Goal: Task Accomplishment & Management: Manage account settings

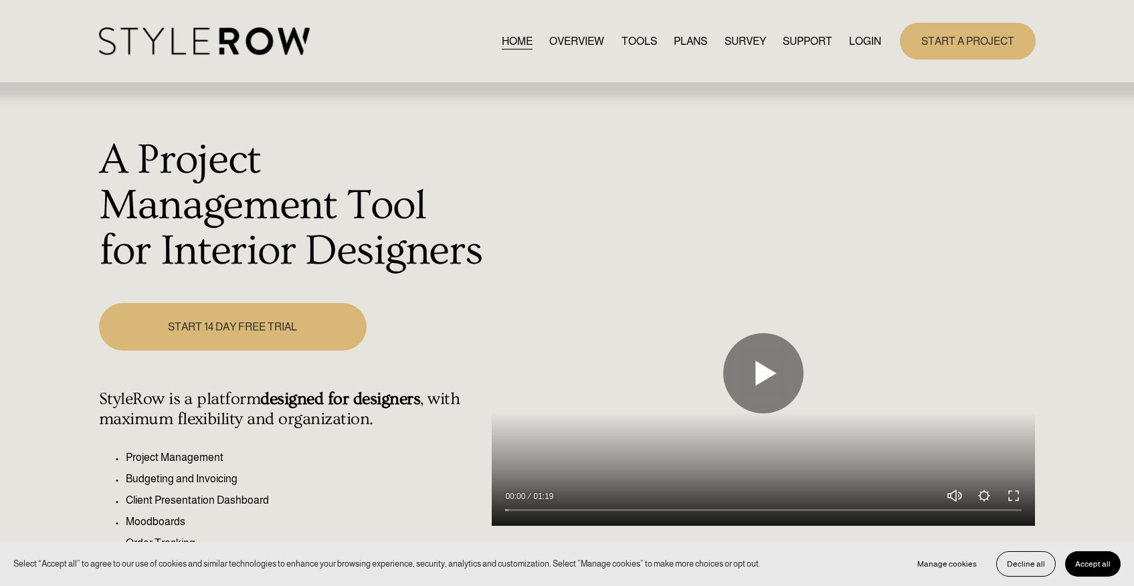
click at [741, 227] on div at bounding box center [763, 374] width 543 height 306
click at [864, 46] on link "LOGIN" at bounding box center [865, 41] width 32 height 18
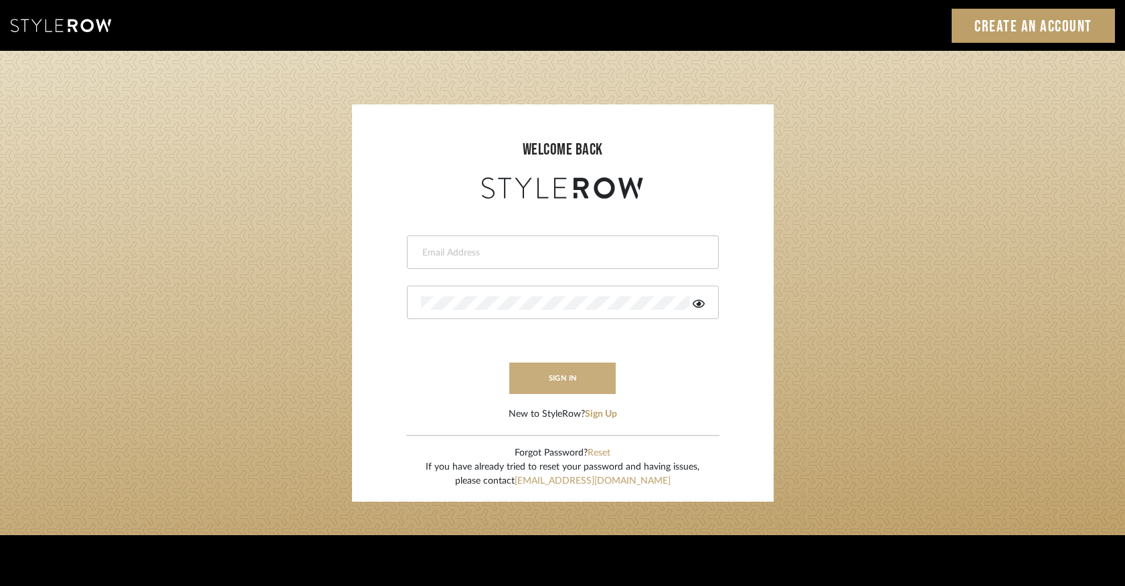
type input "[PERSON_NAME][EMAIL_ADDRESS][DOMAIN_NAME]"
click at [576, 377] on button "sign in" at bounding box center [562, 378] width 107 height 31
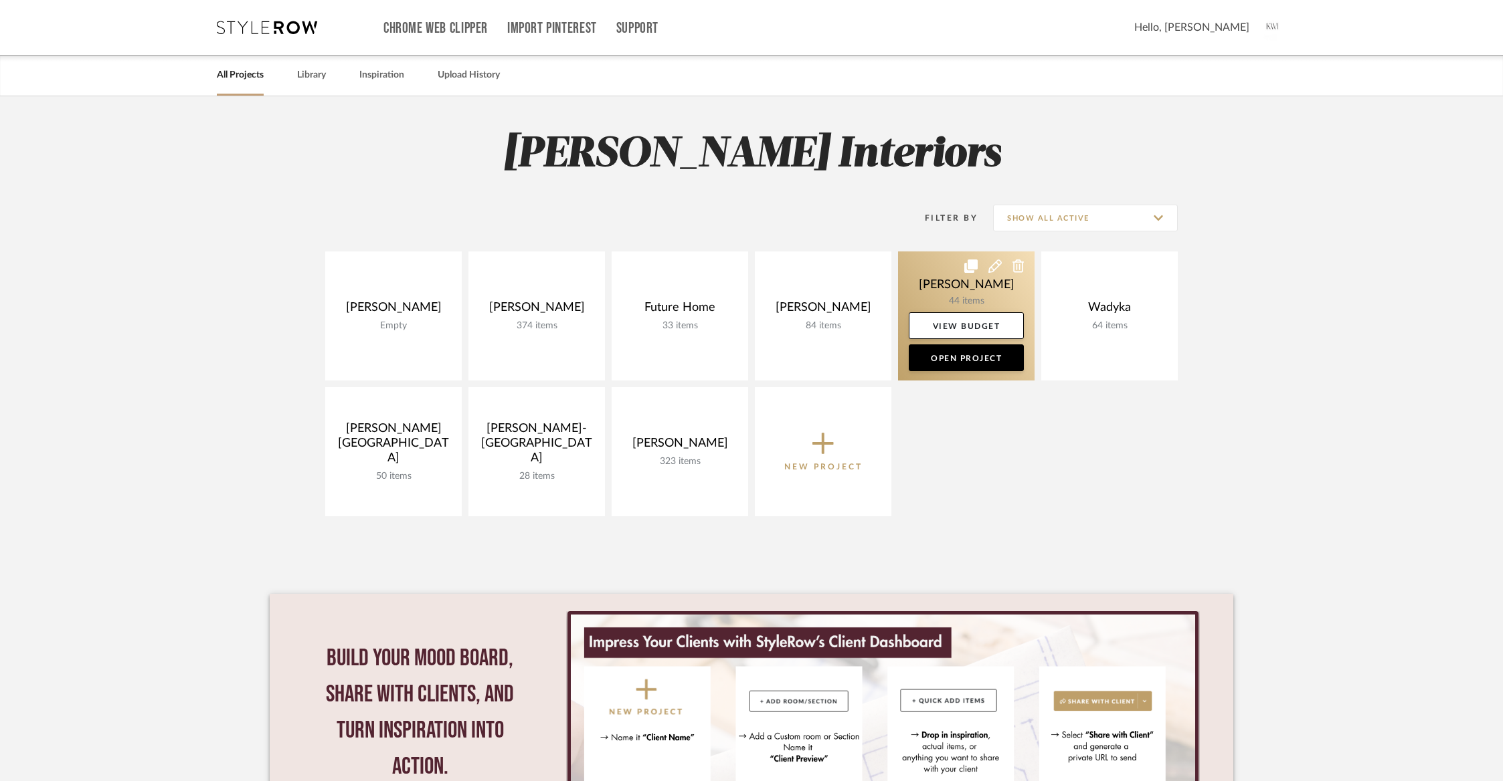
click at [965, 286] on link at bounding box center [966, 316] width 136 height 129
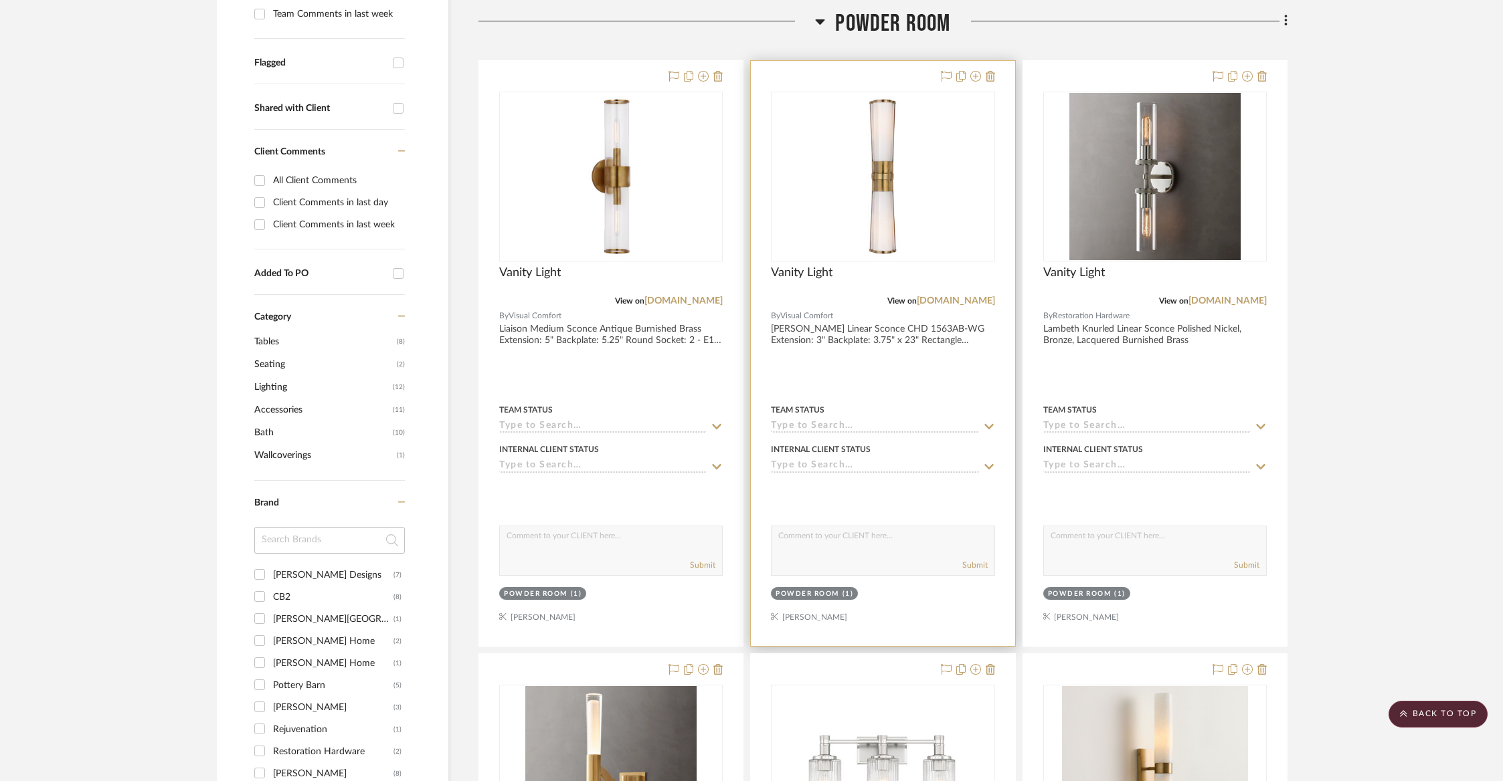
scroll to position [438, 0]
click at [895, 27] on span "Powder Room" at bounding box center [892, 25] width 115 height 29
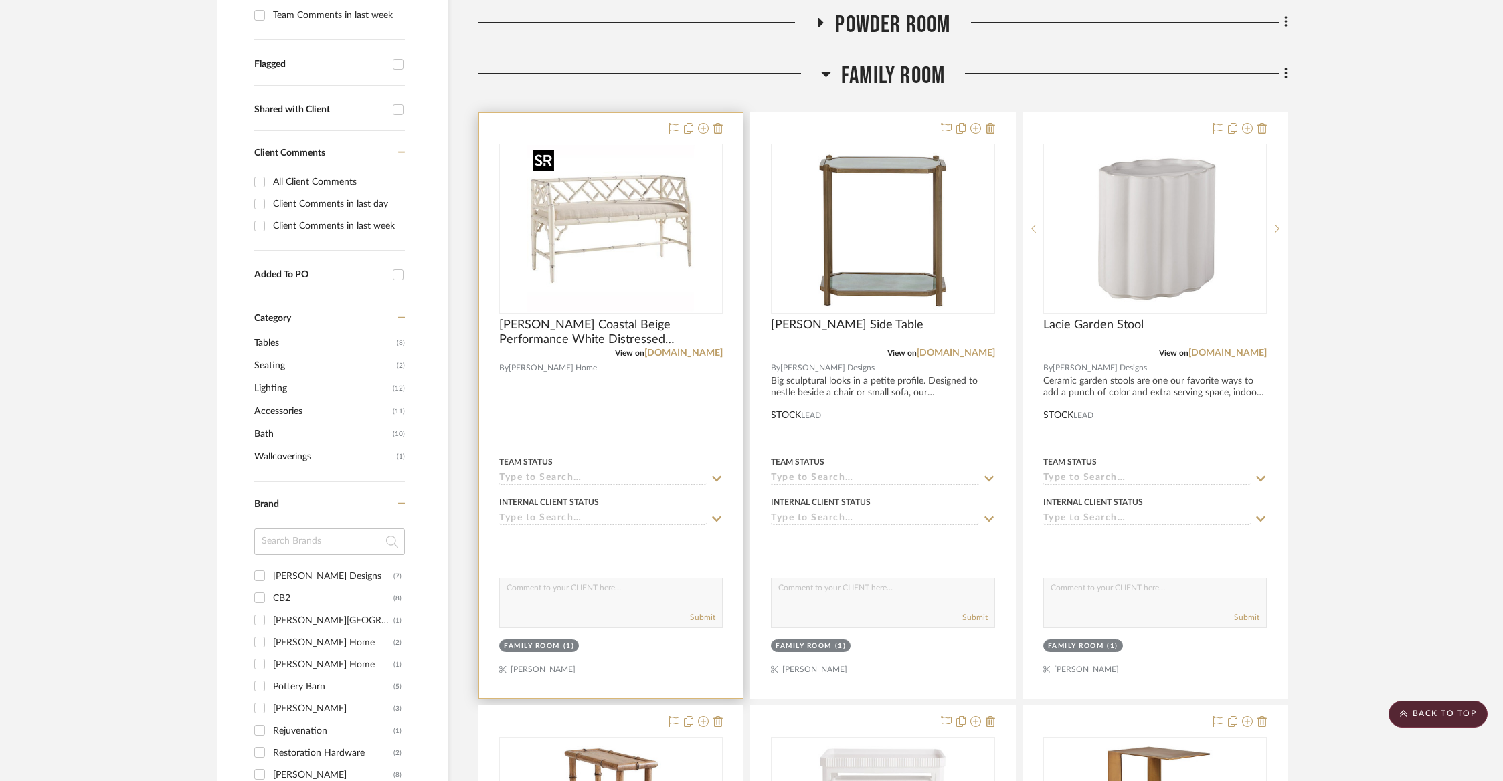
click at [565, 254] on img "0" at bounding box center [610, 228] width 167 height 167
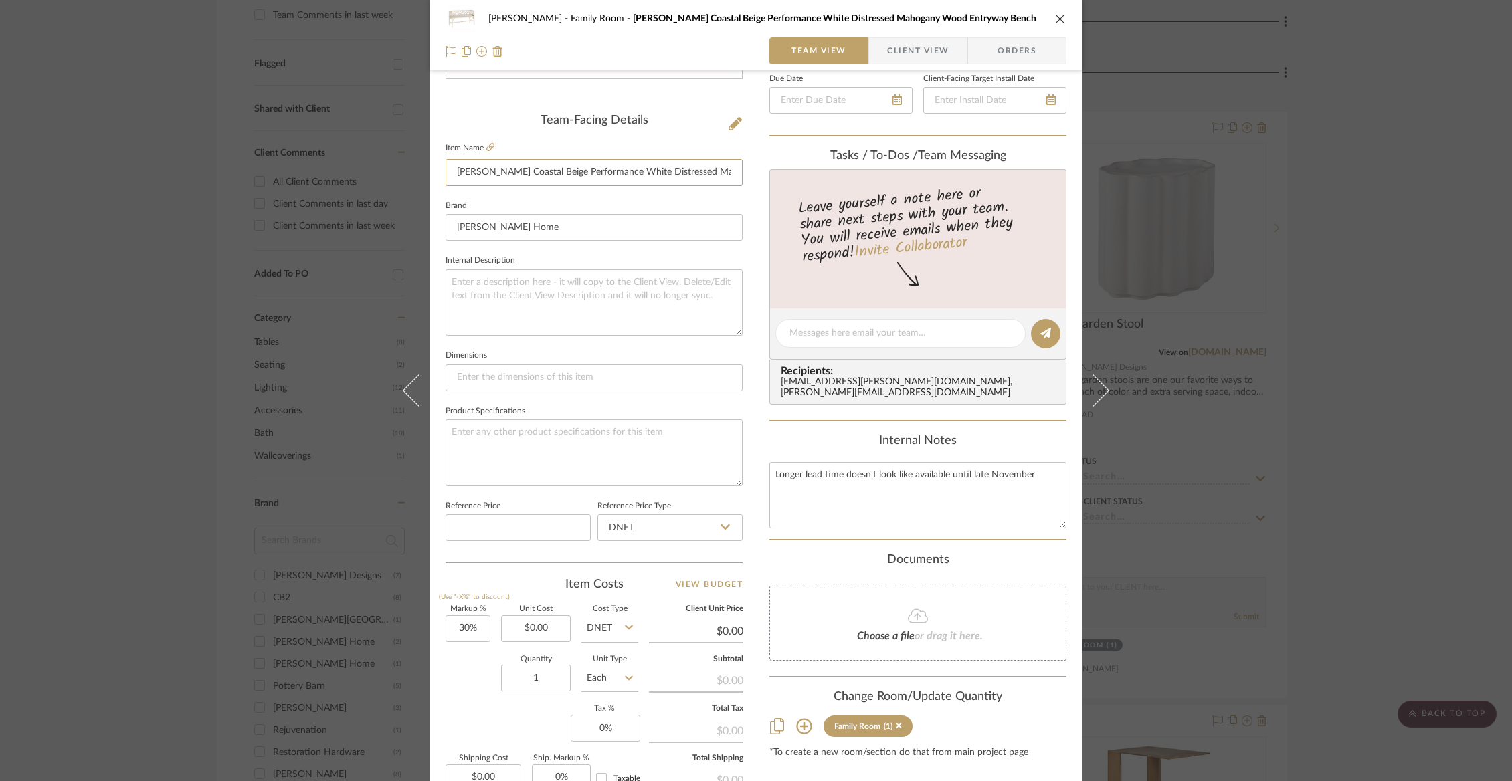
scroll to position [0, 84]
drag, startPoint x: 448, startPoint y: 173, endPoint x: 785, endPoint y: 201, distance: 337.7
click at [785, 201] on div "Lucas Family Room Jaelynn Coastal Beige Performance White Distressed Mahogany W…" at bounding box center [756, 324] width 653 height 1236
click at [555, 182] on input "Jaelynn Coastal Beige Performance White Distressed Mahogany Wood Entryway Bench" at bounding box center [594, 172] width 297 height 27
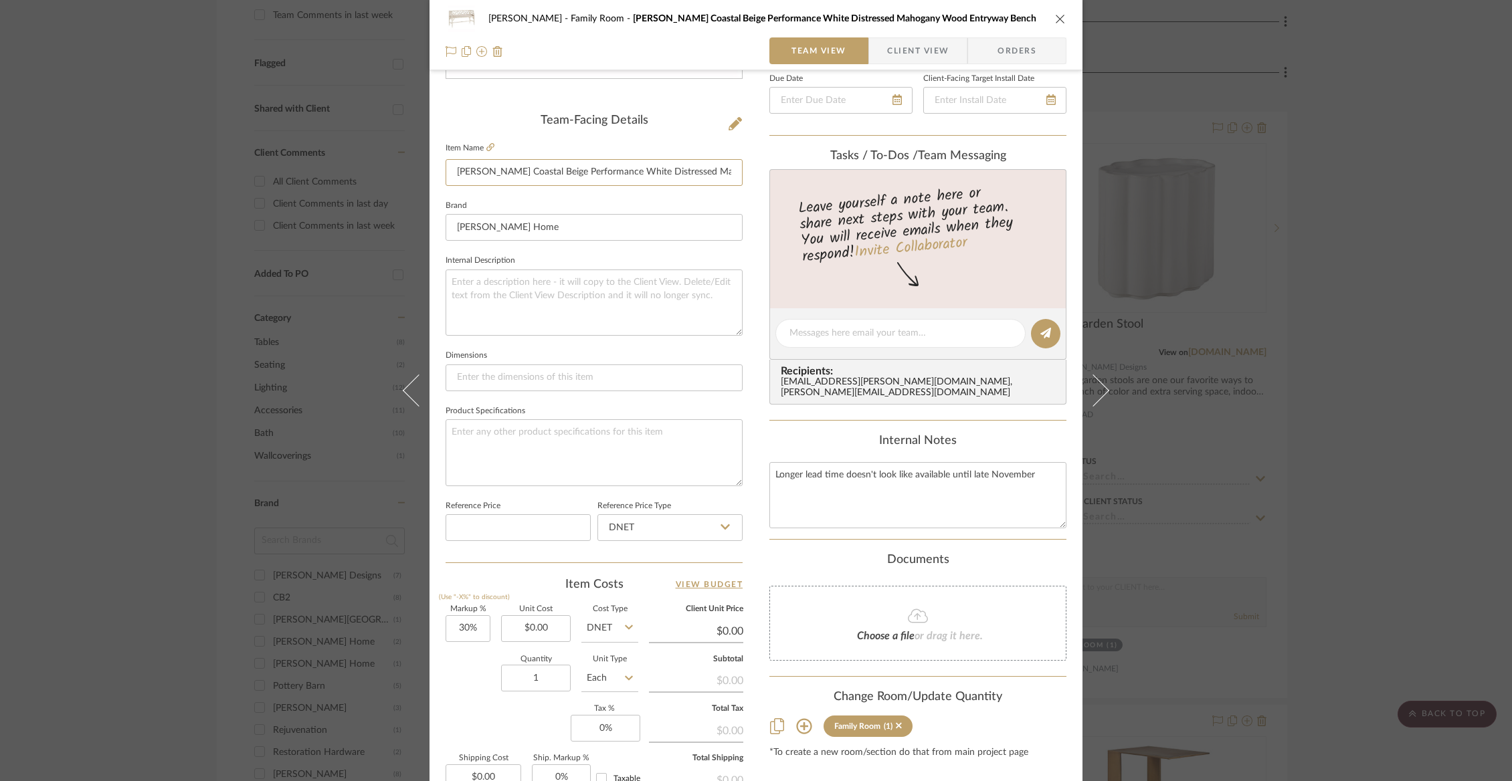
scroll to position [0, 84]
drag, startPoint x: 451, startPoint y: 177, endPoint x: 794, endPoint y: 181, distance: 342.6
click at [794, 181] on div "Lucas Family Room Jaelynn Coastal Beige Performance White Distressed Mahogany W…" at bounding box center [756, 324] width 653 height 1236
click at [454, 301] on textarea at bounding box center [594, 303] width 297 height 66
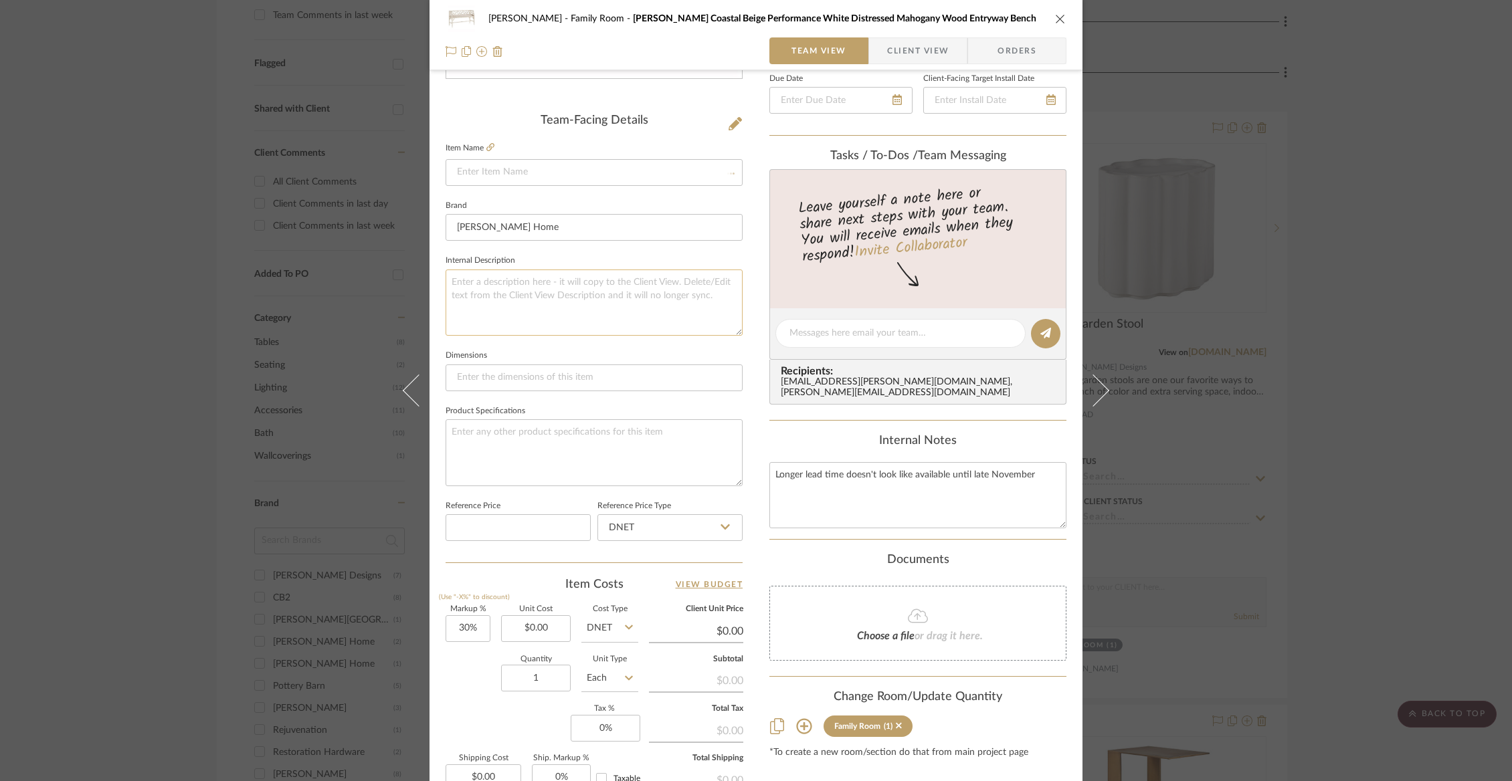
paste textarea "Jaelynn Coastal Beige Performance White Distressed Mahogany Wood Entryway Bench"
type textarea "Jaelynn Coastal Beige Performance White Distressed Mahogany Wood Entryway Bench"
click at [485, 450] on textarea at bounding box center [594, 453] width 297 height 66
paste textarea "Jaelynn Coastal Beige Performance White Distressed Mahogany Wood Entryway Bench"
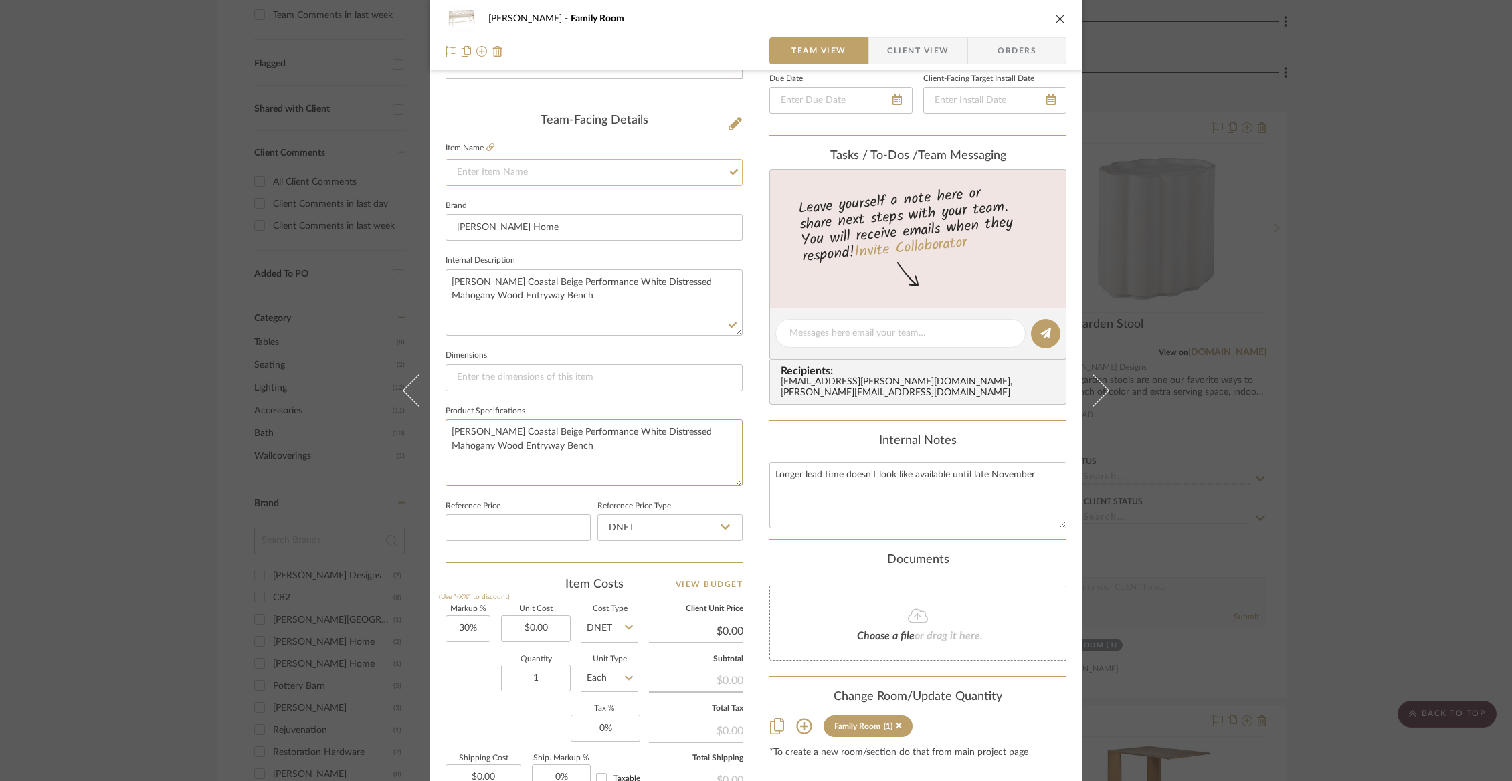
type textarea "Jaelynn Coastal Beige Performance White Distressed Mahogany Wood Entryway Bench"
click at [493, 175] on input at bounding box center [594, 172] width 297 height 27
type input "Bench"
click at [1055, 23] on icon "close" at bounding box center [1060, 18] width 11 height 11
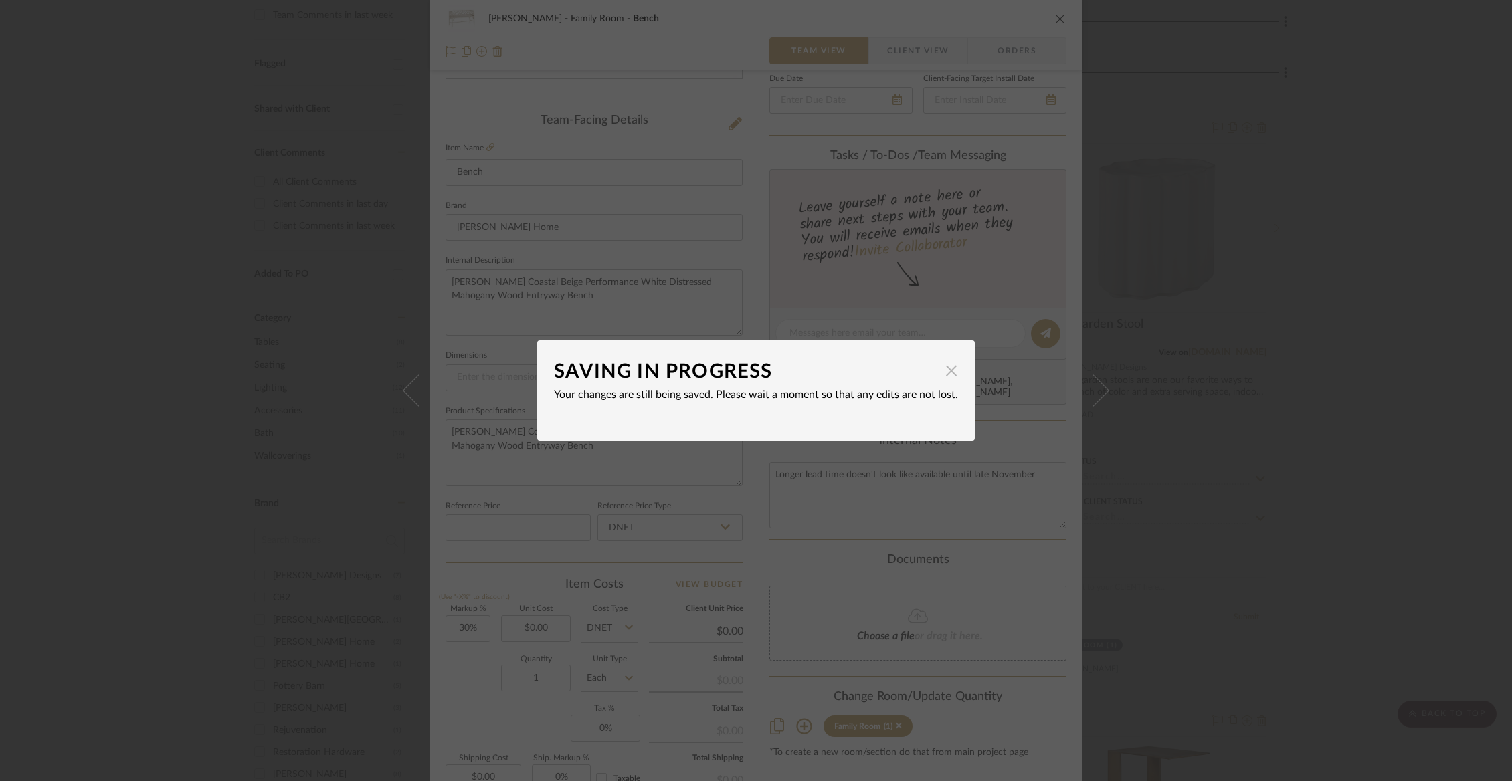
click at [950, 371] on span "button" at bounding box center [951, 370] width 27 height 27
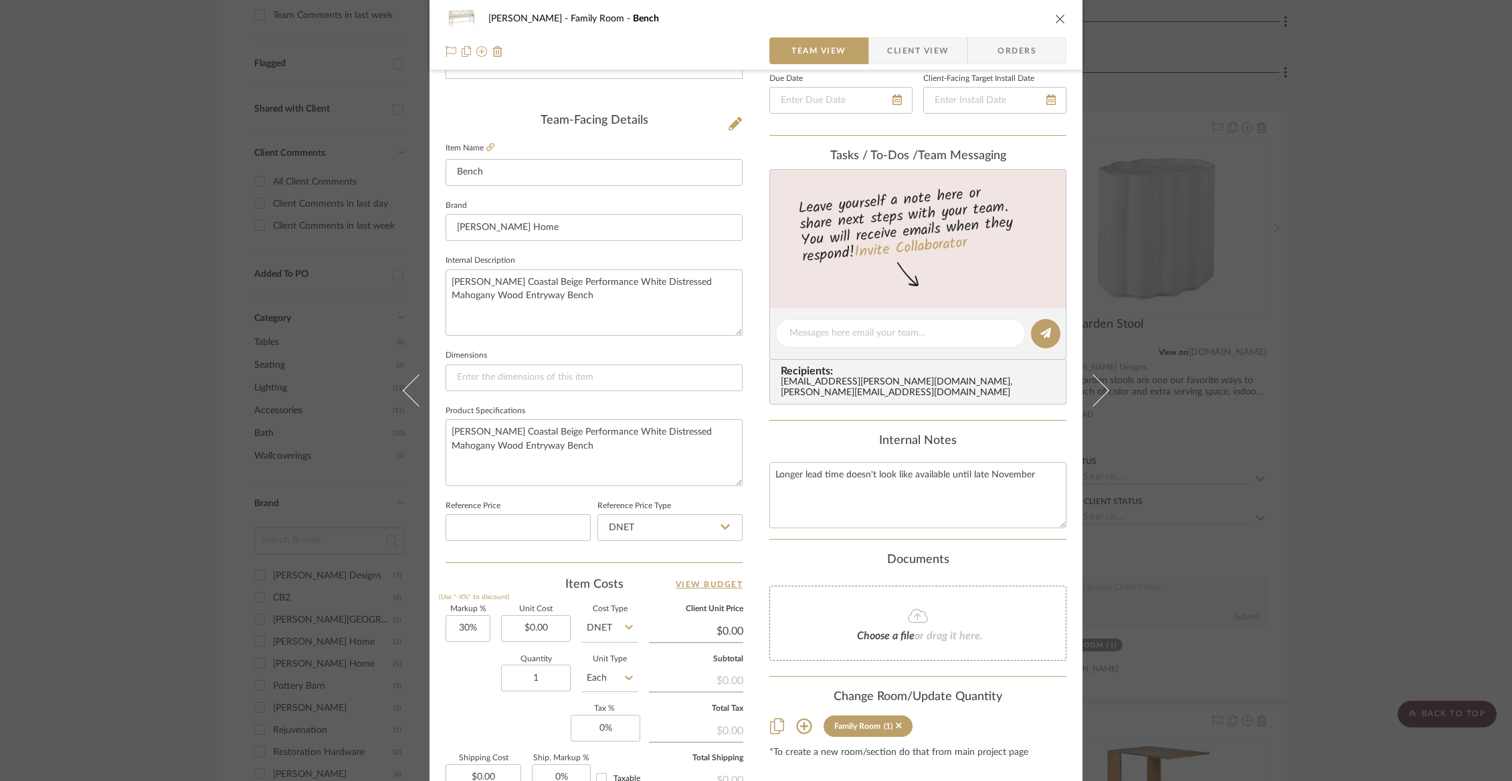
click at [1054, 11] on div "Lucas Family Room Bench" at bounding box center [756, 18] width 621 height 27
click at [1055, 23] on icon "close" at bounding box center [1060, 18] width 11 height 11
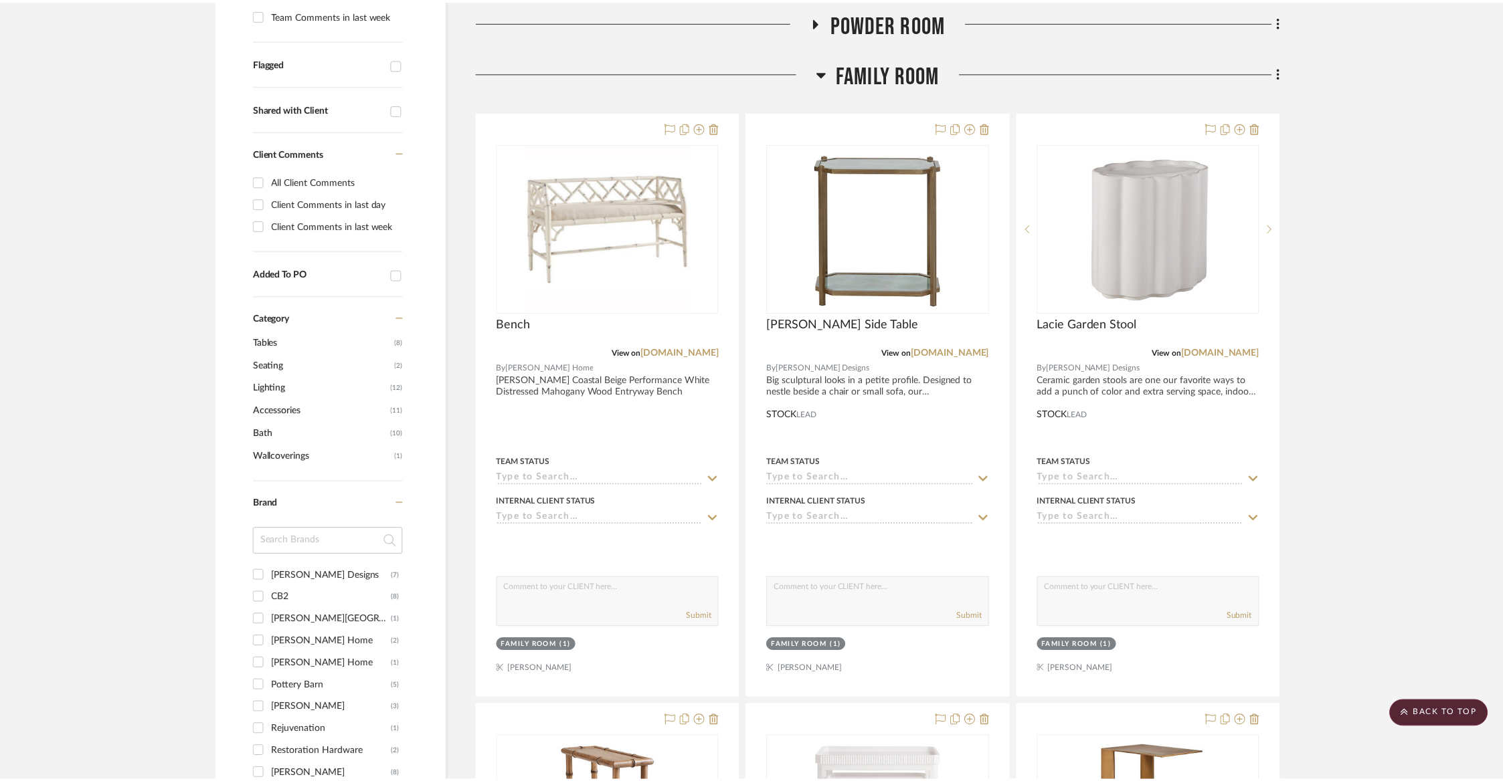
scroll to position [438, 0]
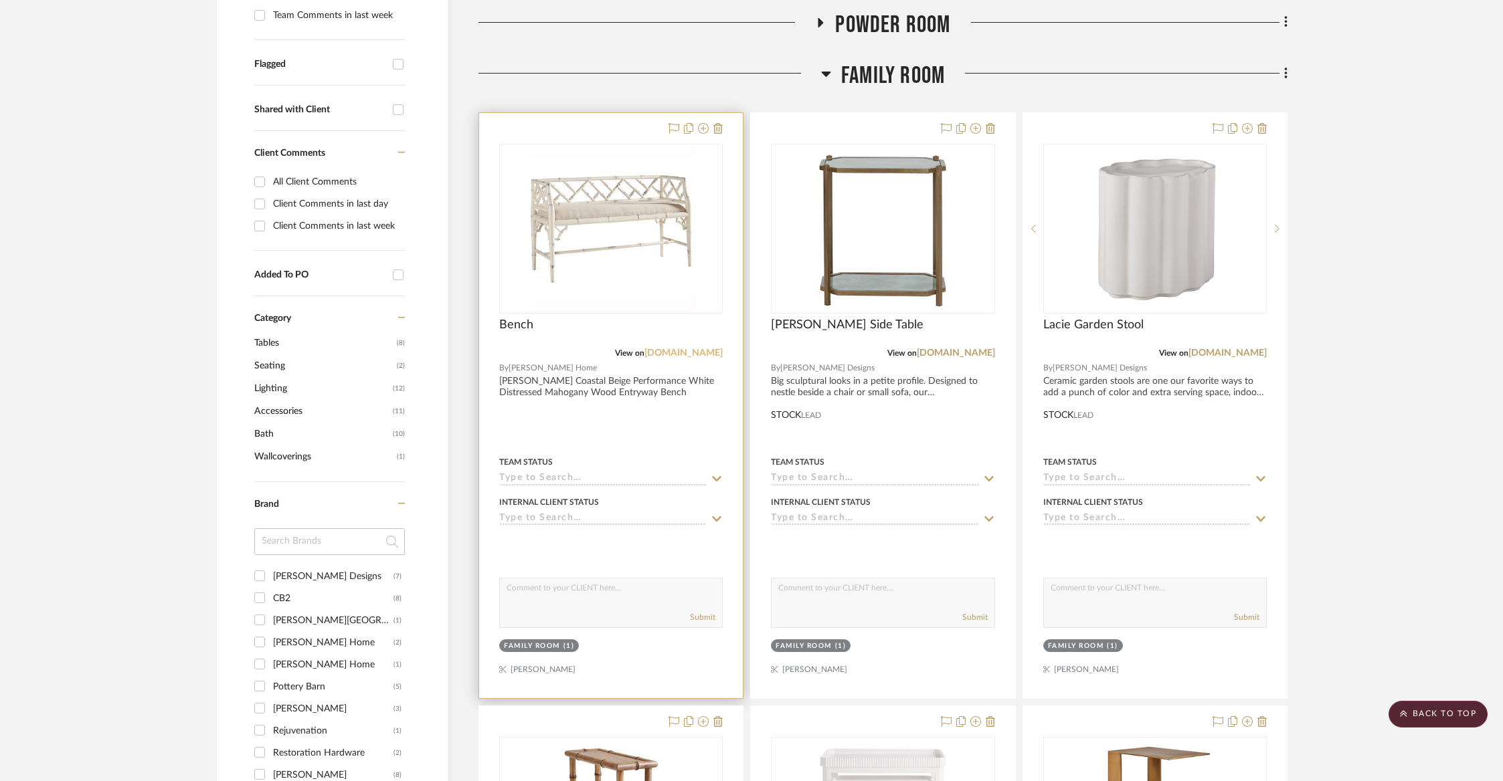
click at [664, 352] on link "kathykuohome.com" at bounding box center [683, 353] width 78 height 9
click at [585, 298] on img "0" at bounding box center [610, 228] width 167 height 167
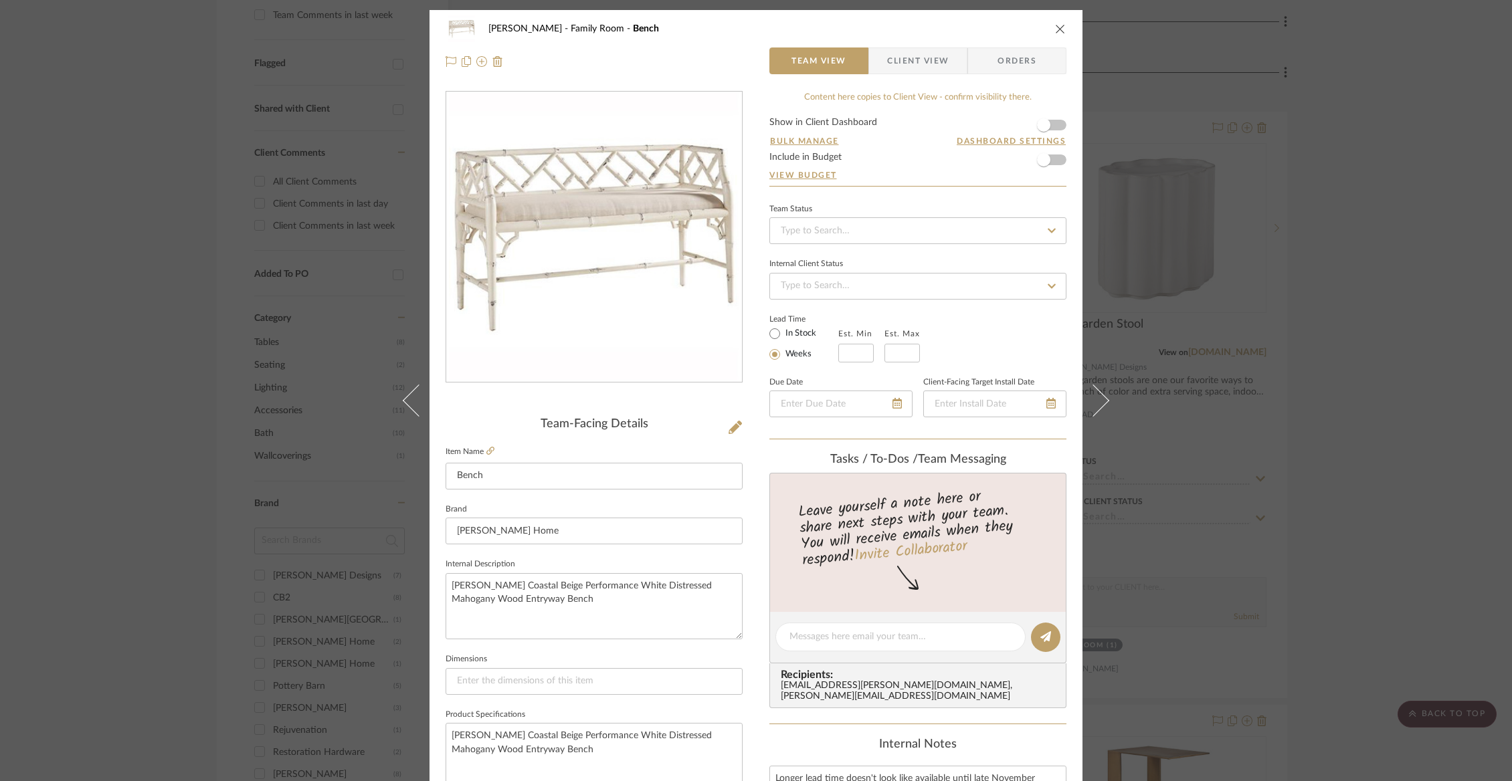
click at [486, 664] on fieldset "Dimensions" at bounding box center [594, 672] width 297 height 45
click at [482, 676] on input at bounding box center [594, 681] width 297 height 27
paste input "28 inches high x 48 inches wide x 18 inches deep"
type input "28 inches high x 48 inches wide x 18 inches deep"
click at [1056, 29] on icon "close" at bounding box center [1060, 28] width 11 height 11
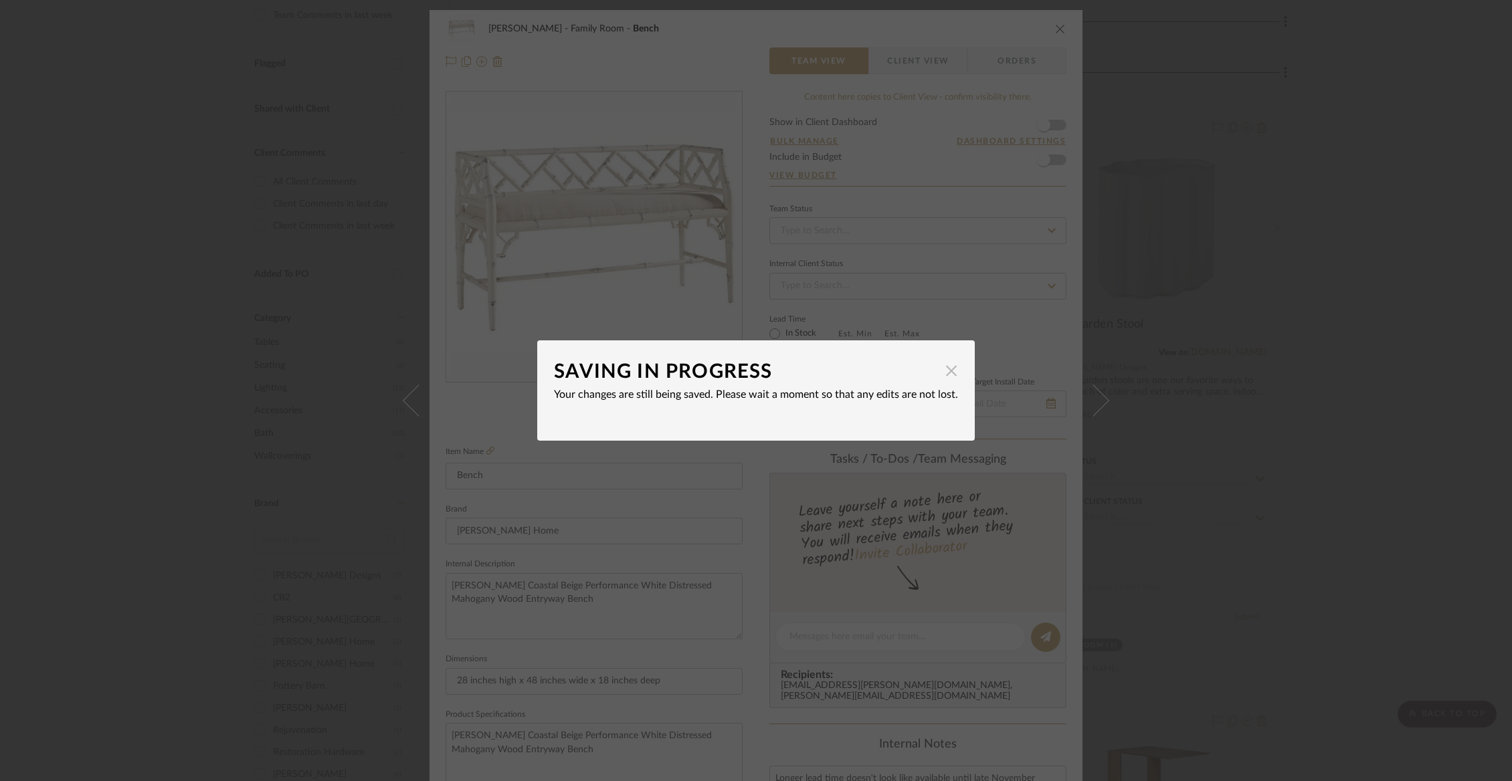
click at [938, 377] on span "button" at bounding box center [951, 370] width 27 height 27
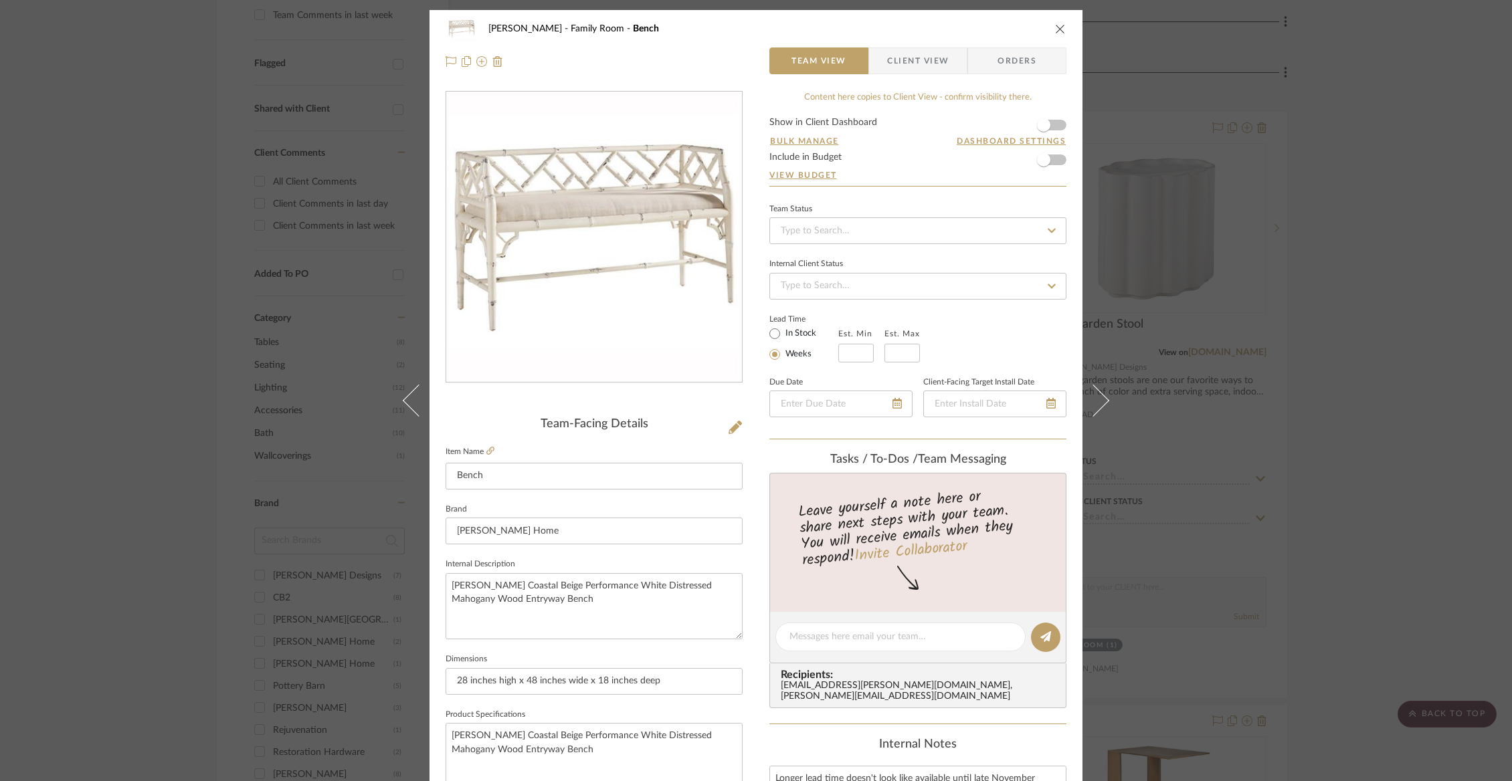
click at [1056, 31] on icon "close" at bounding box center [1060, 28] width 11 height 11
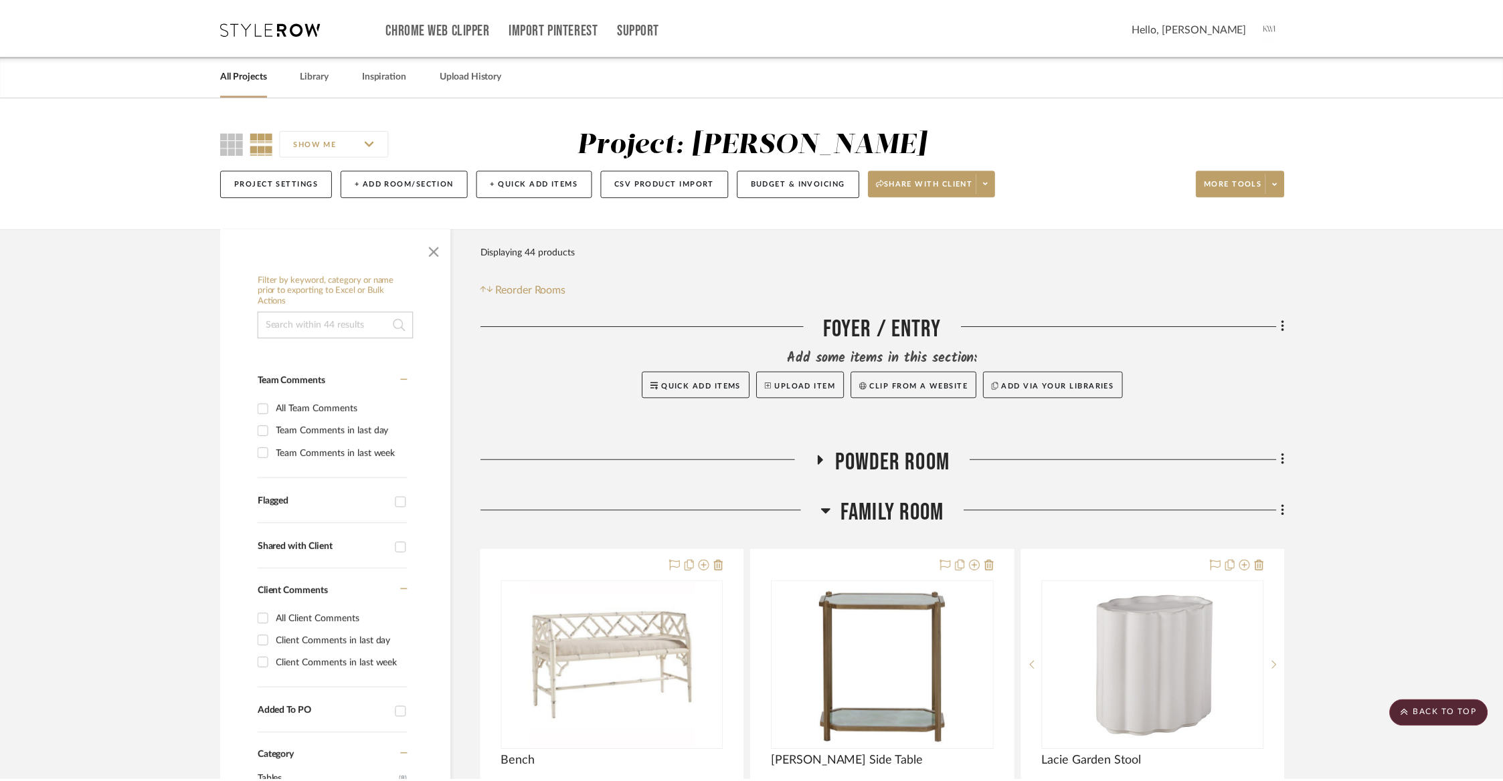
scroll to position [438, 0]
